Goal: Task Accomplishment & Management: Manage account settings

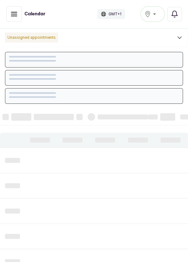
scroll to position [210, 0]
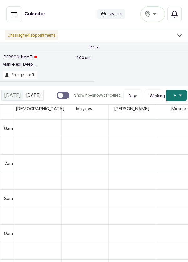
click at [155, 16] on div "Ikoyi" at bounding box center [152, 14] width 16 height 8
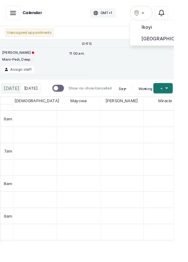
click at [165, 45] on span "[GEOGRAPHIC_DATA]" at bounding box center [175, 42] width 45 height 8
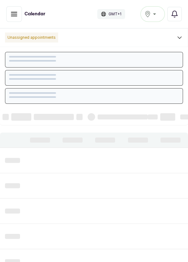
scroll to position [210, 0]
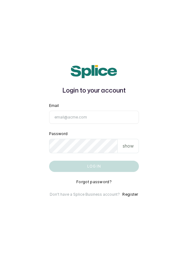
click at [69, 124] on input "Email" at bounding box center [94, 117] width 90 height 13
type input "[EMAIL_ADDRESS][DOMAIN_NAME]"
click at [49, 161] on button "Log in" at bounding box center [94, 166] width 90 height 11
click at [77, 124] on input "Email" at bounding box center [94, 117] width 90 height 13
type input "info@dermaspaceng.com"
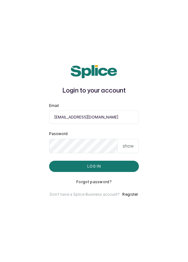
click at [49, 161] on button "Log in" at bounding box center [94, 166] width 90 height 11
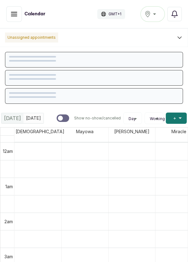
scroll to position [210, 0]
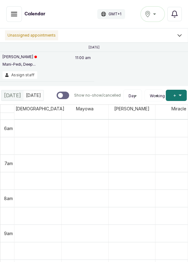
click at [157, 17] on div "Ikoyi" at bounding box center [152, 14] width 16 height 8
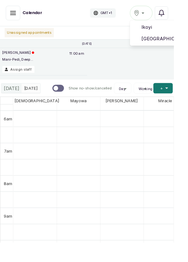
click at [168, 45] on span "[GEOGRAPHIC_DATA]" at bounding box center [175, 42] width 45 height 8
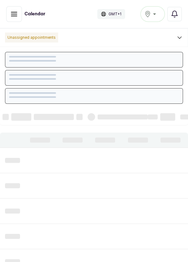
scroll to position [210, 0]
